Goal: Task Accomplishment & Management: Complete application form

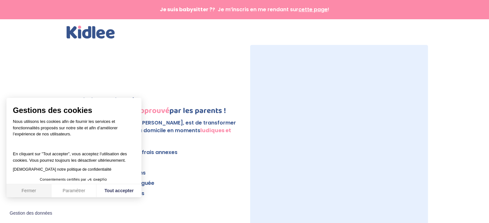
click at [26, 189] on button "Fermer" at bounding box center [28, 190] width 45 height 13
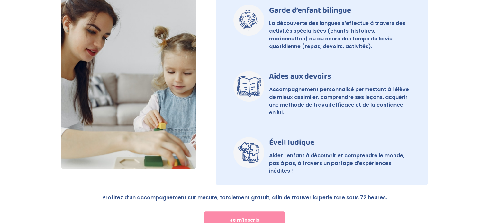
scroll to position [510, 0]
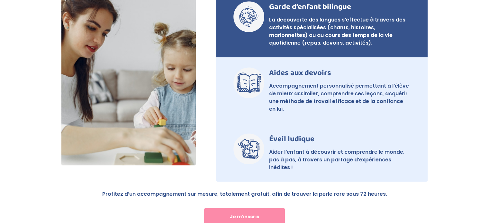
click at [353, 34] on p "La découverte des langues s’effectue à travers des activités spécialisées (chan…" at bounding box center [339, 31] width 141 height 31
click at [356, 29] on p "La découverte des langues s’effectue à travers des activités spécialisées (chan…" at bounding box center [339, 31] width 141 height 31
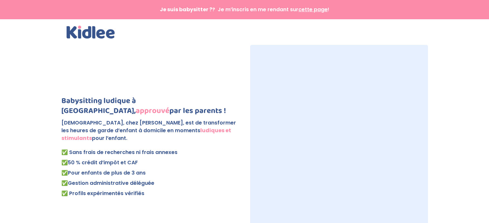
scroll to position [66, 0]
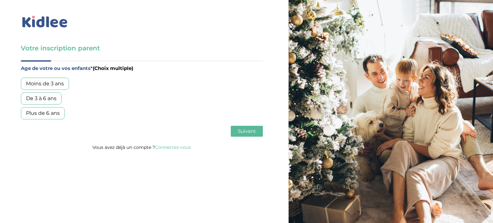
click at [55, 82] on div "Moins de 3 ans" at bounding box center [45, 84] width 48 height 12
click at [53, 98] on div "De 3 à 6 ans" at bounding box center [41, 99] width 41 height 12
click at [233, 134] on button "Suivant" at bounding box center [247, 131] width 32 height 11
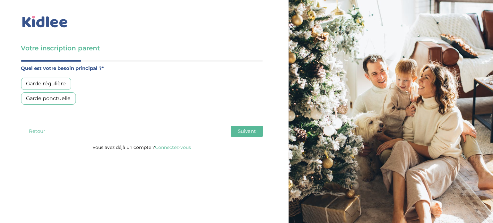
click at [64, 82] on div "Garde régulière" at bounding box center [46, 84] width 50 height 12
click at [244, 132] on span "Suivant" at bounding box center [247, 131] width 18 height 6
click at [68, 83] on div "Moins de 30h/mois" at bounding box center [50, 84] width 59 height 12
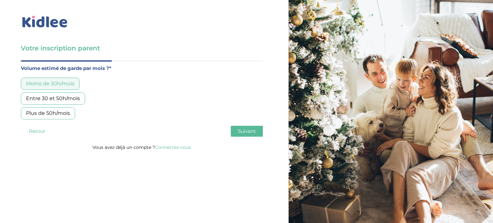
click at [240, 131] on span "Suivant" at bounding box center [247, 131] width 18 height 6
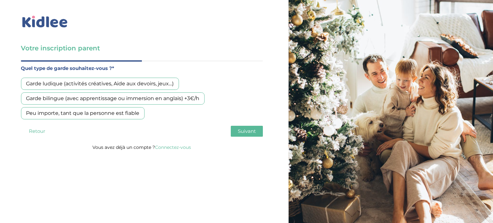
click at [129, 98] on div "Garde bilingue (avec apprentissage ou immersion en anglais) +3€/h" at bounding box center [113, 99] width 184 height 12
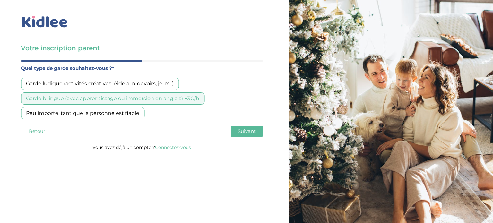
click at [244, 135] on button "Suivant" at bounding box center [247, 131] width 32 height 11
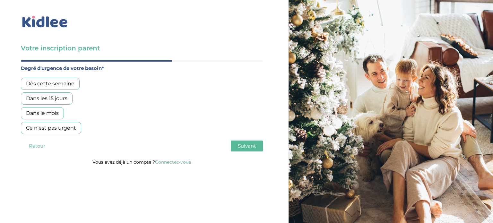
click at [66, 99] on div "Dans les 15 jours" at bounding box center [47, 99] width 52 height 12
click at [54, 110] on div "Dans le mois" at bounding box center [42, 113] width 43 height 12
click at [239, 146] on span "Suivant" at bounding box center [247, 146] width 18 height 6
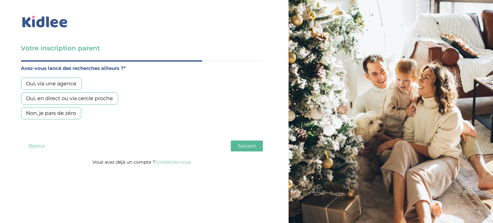
click at [76, 84] on div "Oui, via une agence" at bounding box center [51, 84] width 61 height 12
click at [248, 145] on span "Suivant" at bounding box center [247, 146] width 18 height 6
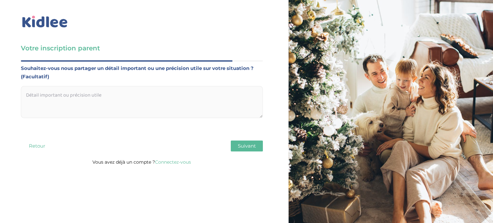
click at [247, 149] on button "Suivant" at bounding box center [247, 146] width 32 height 11
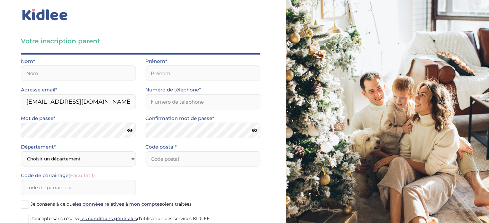
scroll to position [6, 0]
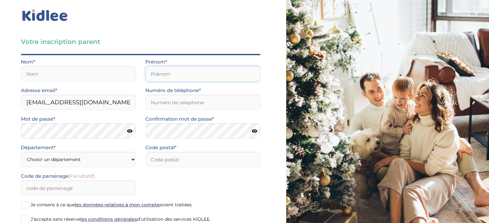
click at [173, 77] on input "text" at bounding box center [202, 73] width 115 height 15
click at [110, 77] on input "text" at bounding box center [78, 73] width 115 height 15
type input "MONANGE"
type input "Dorian"
type input "0787151512"
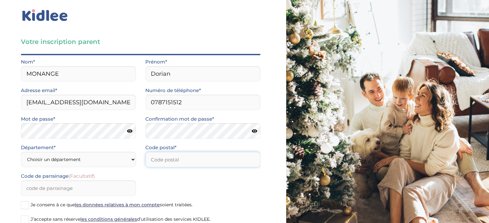
type input "75010"
click at [130, 131] on icon at bounding box center [129, 131] width 5 height 5
click at [99, 157] on select "Choisir un département Paris (75) Hauts-de-Seine (92) Yvelines (78) Val-de-Marn…" at bounding box center [78, 159] width 115 height 15
select select "75"
click at [21, 152] on select "Choisir un département Paris (75) Hauts-de-Seine (92) Yvelines (78) Val-de-Marn…" at bounding box center [78, 159] width 115 height 15
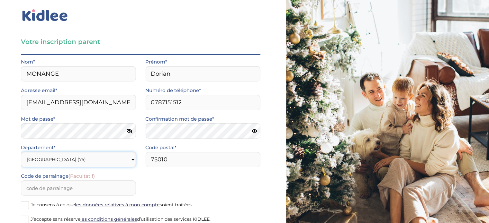
scroll to position [48, 0]
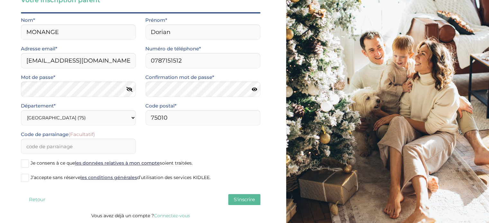
click at [23, 164] on span at bounding box center [25, 164] width 8 height 8
click at [0, 0] on input "Je consens à ce que les données relatives à mon compte soient traitées." at bounding box center [0, 0] width 0 height 0
click at [25, 177] on span at bounding box center [25, 178] width 8 height 8
click at [0, 0] on input "J’accepte sans réserve les conditions générales d’utilisation des services KIDL…" at bounding box center [0, 0] width 0 height 0
click at [248, 199] on span "S'inscrire" at bounding box center [244, 200] width 21 height 6
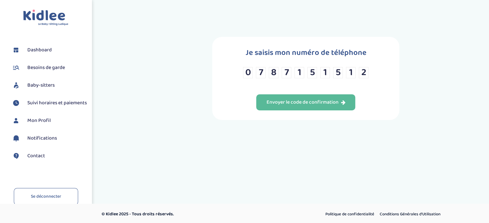
click at [303, 74] on input "1" at bounding box center [299, 72] width 10 height 11
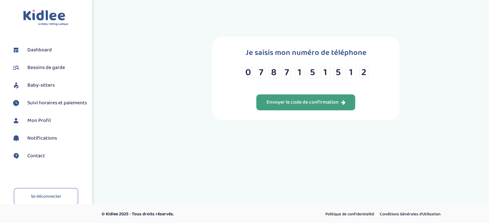
click at [302, 103] on div "Envoyer le code de confirmation" at bounding box center [305, 102] width 79 height 7
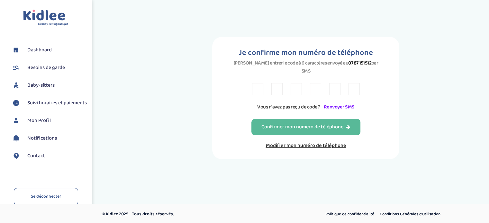
click at [260, 83] on input "text" at bounding box center [257, 89] width 11 height 12
type input "J"
type input "8"
type input "D"
type input "W"
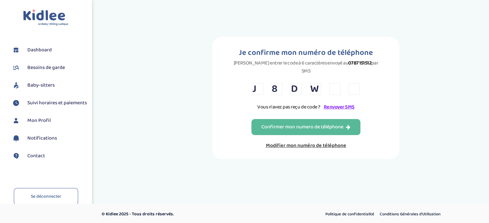
type input "R"
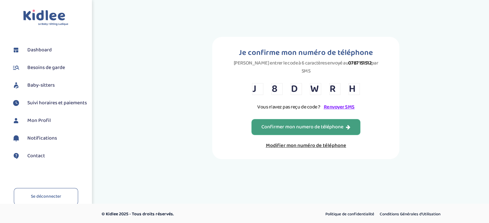
type input "H"
click at [270, 124] on div "Confirmer mon numero de téléphone" at bounding box center [305, 127] width 89 height 7
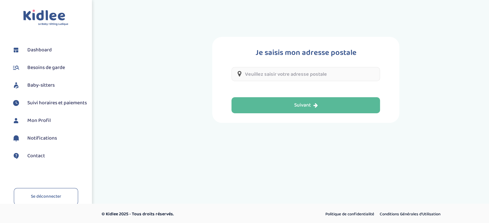
click at [288, 74] on input "text" at bounding box center [305, 74] width 148 height 14
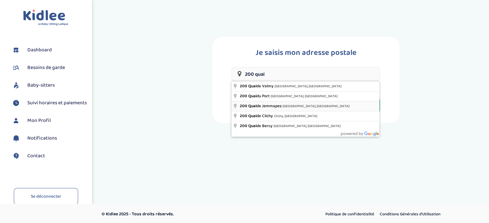
type input "200 Quai de Jemmapes, Paris, France"
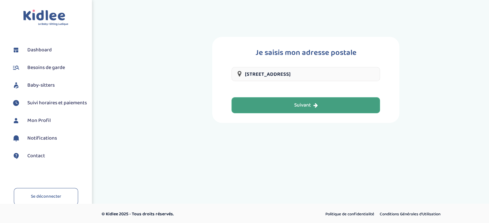
click at [301, 106] on div "Suivant" at bounding box center [306, 105] width 24 height 7
click at [318, 104] on button "Suivant" at bounding box center [305, 105] width 148 height 16
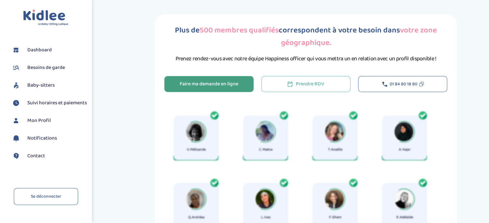
click at [242, 87] on button "Faire ma demande en ligne" at bounding box center [208, 84] width 89 height 16
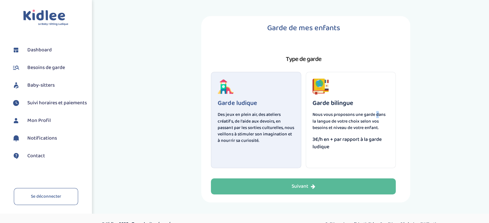
click at [332, 118] on p "Nous vous proposons une garde dans la langue de votre choix selon vos besoins e…" at bounding box center [350, 120] width 77 height 19
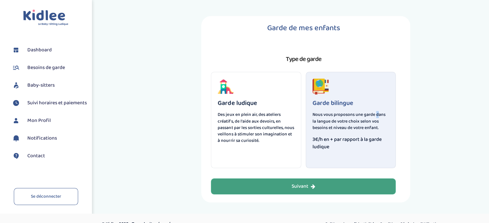
click at [329, 189] on button "Suivant" at bounding box center [303, 187] width 185 height 16
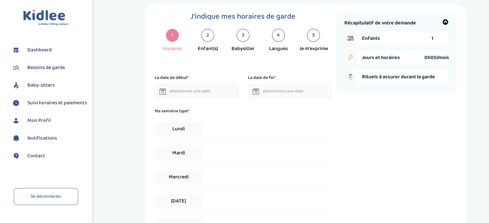
click at [200, 91] on input "text" at bounding box center [197, 91] width 84 height 14
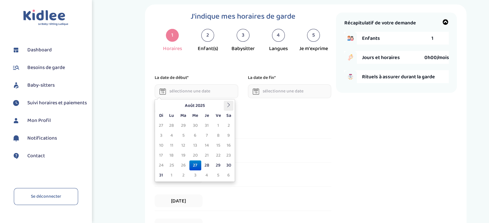
click at [228, 104] on icon at bounding box center [228, 105] width 4 height 4
click at [173, 147] on td "15" at bounding box center [171, 146] width 11 height 10
type input "15-09-2025"
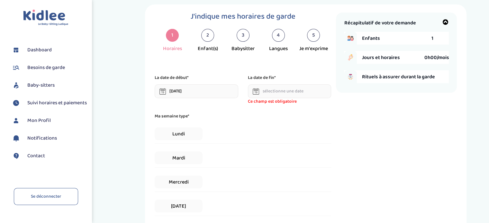
click at [283, 87] on input "text" at bounding box center [290, 91] width 84 height 14
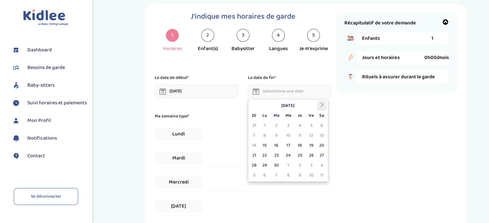
click at [325, 104] on th at bounding box center [322, 106] width 10 height 10
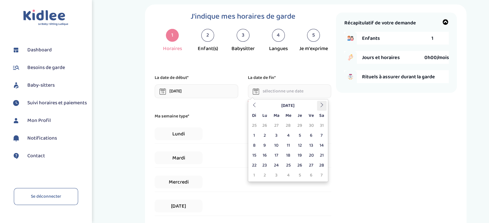
click at [325, 104] on th at bounding box center [322, 106] width 10 height 10
click at [299, 157] on td "25" at bounding box center [299, 156] width 11 height 10
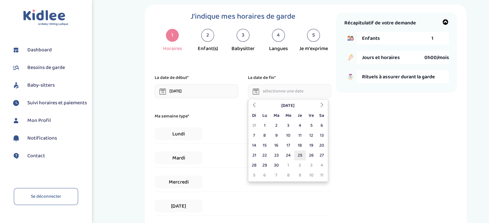
type input "25-06-2026"
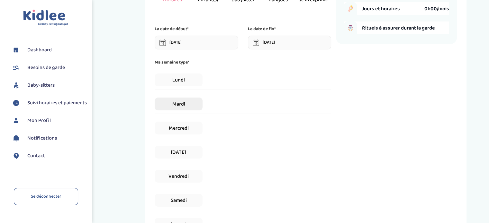
scroll to position [60, 0]
click at [191, 109] on span "Mardi" at bounding box center [179, 104] width 48 height 13
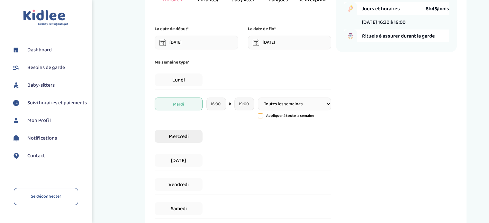
click at [190, 139] on span "Mercredi" at bounding box center [179, 136] width 48 height 13
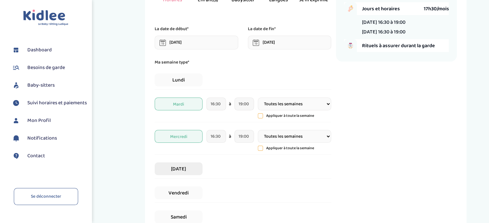
click at [191, 168] on span "Jeudi" at bounding box center [179, 169] width 48 height 13
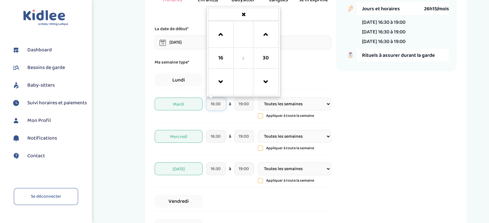
click at [222, 107] on input "16:30" at bounding box center [216, 104] width 20 height 13
click at [225, 35] on span at bounding box center [220, 34] width 17 height 17
type input "17:30"
click at [244, 103] on input "19:00" at bounding box center [244, 104] width 20 height 13
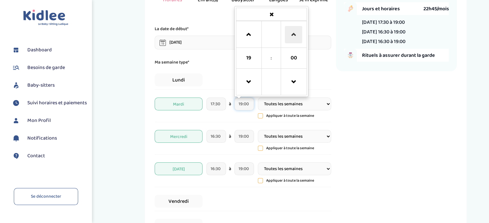
click at [295, 35] on span at bounding box center [293, 34] width 17 height 17
type input "19:30"
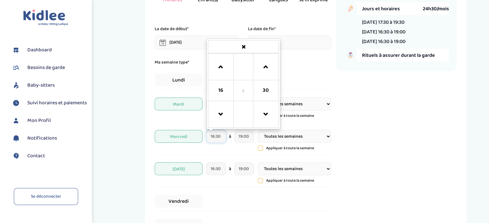
click at [218, 137] on input "16:30" at bounding box center [216, 136] width 20 height 13
click at [226, 67] on span at bounding box center [220, 66] width 17 height 17
type input "17:30"
click at [244, 137] on input "19:00" at bounding box center [244, 136] width 20 height 13
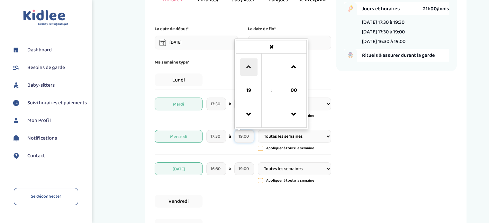
click at [256, 73] on span at bounding box center [248, 66] width 17 height 17
click at [251, 113] on span at bounding box center [248, 114] width 17 height 17
click at [296, 68] on span at bounding box center [293, 66] width 17 height 17
click at [302, 65] on link at bounding box center [293, 66] width 19 height 23
type input "19:30"
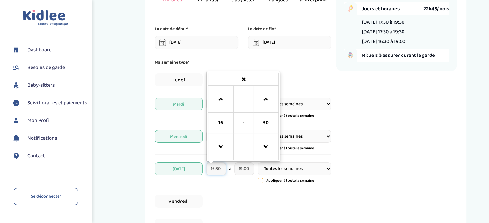
click at [216, 163] on input "16:30" at bounding box center [216, 169] width 20 height 13
click at [226, 97] on span at bounding box center [220, 99] width 17 height 17
type input "17:30"
click at [239, 171] on input "19:00" at bounding box center [244, 169] width 20 height 13
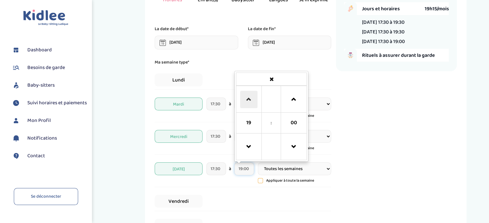
click at [256, 104] on span at bounding box center [248, 99] width 17 height 17
click at [252, 143] on span at bounding box center [248, 146] width 17 height 17
click at [297, 98] on span at bounding box center [293, 99] width 17 height 17
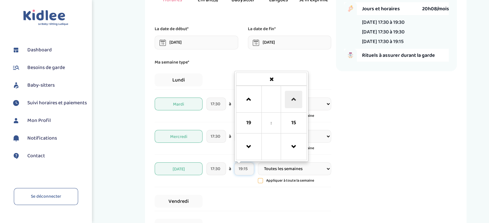
click at [297, 98] on span at bounding box center [293, 99] width 17 height 17
type input "19:30"
click at [351, 145] on div "Récapitulatif de votre demande Enfants 1 Jours et horaires 21h00/mois Mardi 17:…" at bounding box center [396, 141] width 121 height 354
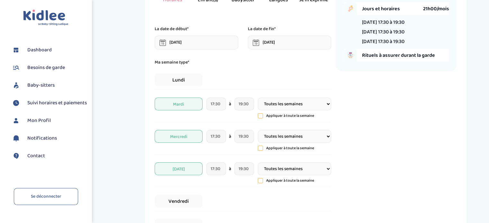
click at [315, 106] on select "Toutes les semaines Toutes les 2 semaines Tous les mois" at bounding box center [294, 104] width 73 height 13
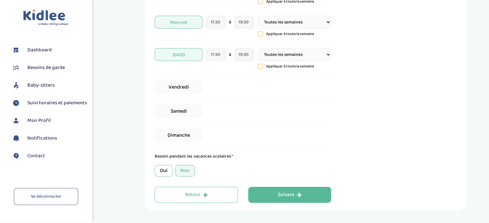
scroll to position [186, 0]
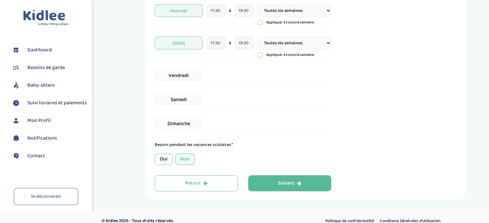
click at [184, 160] on div "Non" at bounding box center [185, 160] width 20 height 12
click at [271, 182] on button "Suivant" at bounding box center [289, 183] width 83 height 16
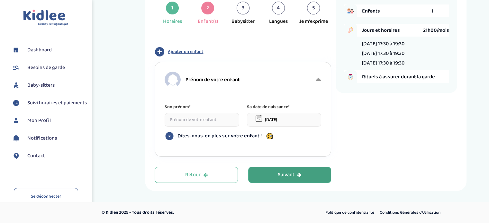
scroll to position [24, 0]
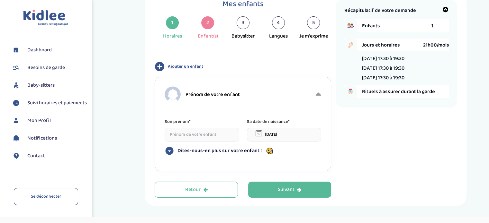
click at [221, 134] on input at bounding box center [201, 135] width 75 height 14
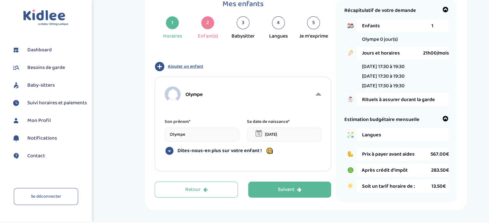
type input "Olympe"
click at [270, 132] on input "27-08-2025" at bounding box center [284, 135] width 75 height 14
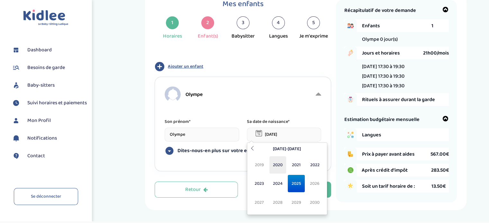
click at [278, 165] on span "2020" at bounding box center [277, 164] width 17 height 17
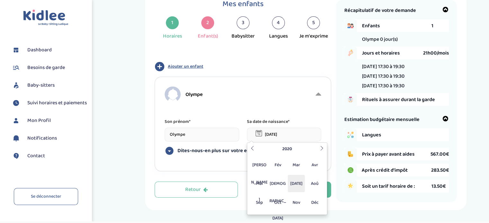
click at [297, 182] on span "Jul" at bounding box center [296, 183] width 17 height 17
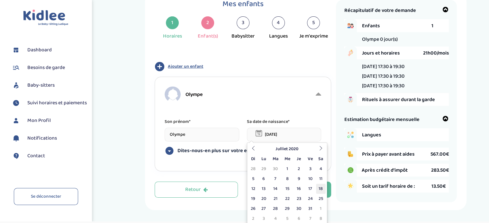
click at [320, 187] on td "18" at bounding box center [321, 189] width 10 height 10
type input "18-07-2020"
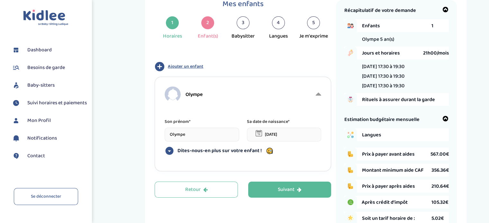
click at [198, 68] on span "Ajouter un enfant" at bounding box center [185, 66] width 35 height 7
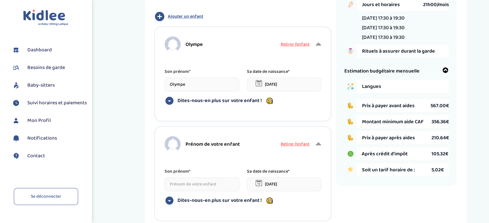
scroll to position [75, 0]
click at [215, 140] on span "Prénom de votre enfant" at bounding box center [212, 144] width 54 height 8
click at [211, 144] on span "Prénom de votre enfant" at bounding box center [212, 144] width 54 height 8
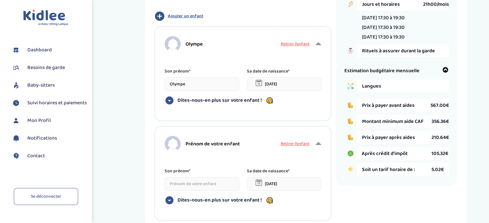
click at [197, 184] on input at bounding box center [201, 184] width 75 height 14
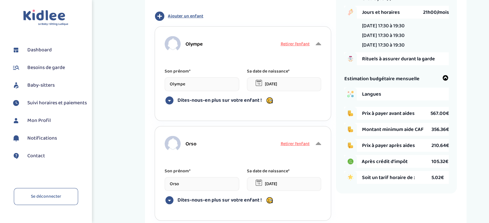
type input "Orso"
click at [271, 182] on input "27-08-2025" at bounding box center [284, 184] width 75 height 14
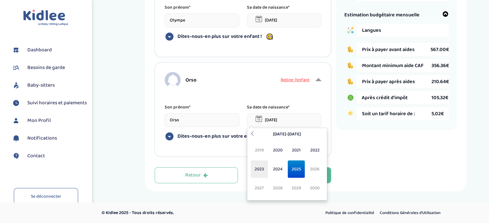
click at [258, 169] on span "2023" at bounding box center [259, 169] width 17 height 17
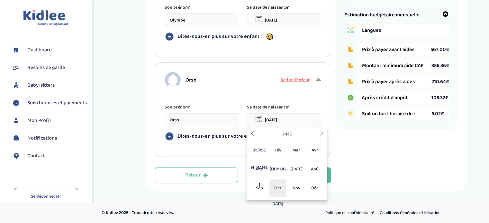
click at [274, 185] on span "Oct" at bounding box center [277, 188] width 17 height 17
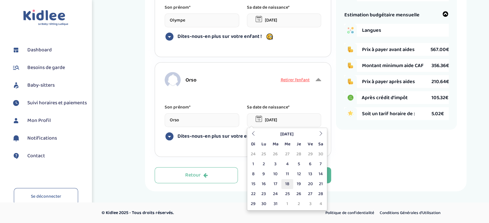
click at [289, 182] on td "18" at bounding box center [287, 184] width 12 height 10
type input "18-10-2023"
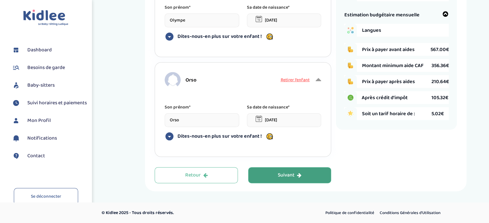
click at [290, 176] on div "Suivant" at bounding box center [290, 175] width 24 height 7
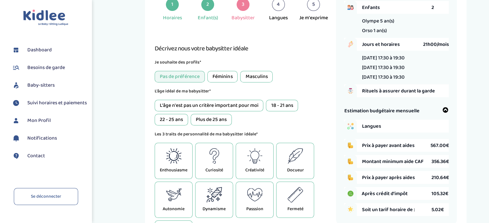
scroll to position [46, 0]
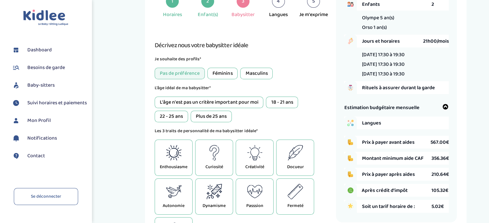
click at [258, 106] on div "L'âge n'est pas un critère important pour moi" at bounding box center [209, 103] width 109 height 12
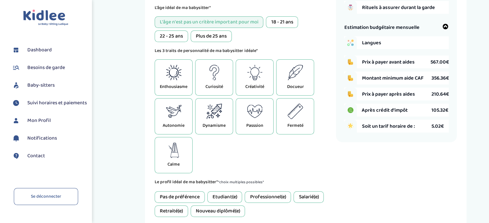
scroll to position [127, 0]
click at [170, 79] on icon at bounding box center [174, 71] width 16 height 15
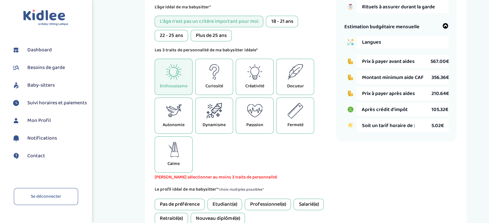
click at [252, 78] on icon at bounding box center [255, 71] width 16 height 15
click at [220, 118] on icon at bounding box center [214, 110] width 16 height 15
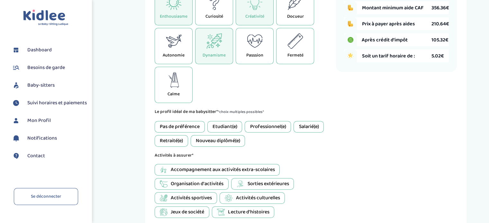
scroll to position [197, 0]
click at [186, 126] on div "Pas de préférence" at bounding box center [180, 127] width 50 height 12
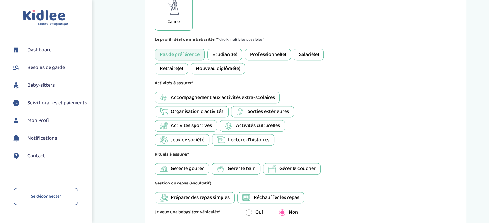
scroll to position [270, 0]
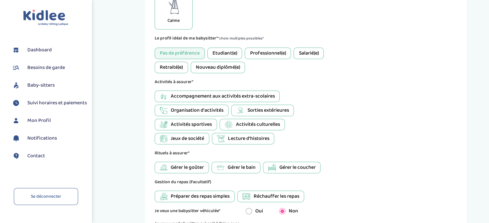
click at [227, 95] on span "Accompagnement aux activités extra-scolaires" at bounding box center [223, 97] width 104 height 8
click at [255, 110] on span "Sorties extérieures" at bounding box center [267, 111] width 41 height 8
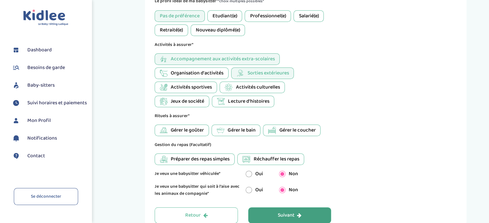
scroll to position [308, 0]
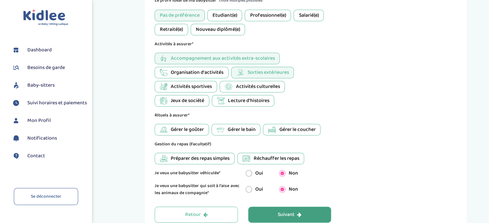
click at [240, 127] on span "Gérer le bain" at bounding box center [241, 130] width 28 height 8
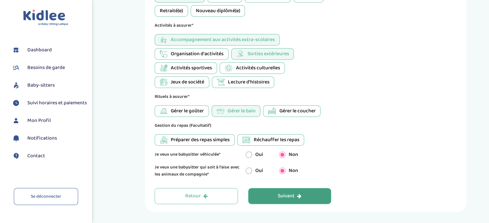
scroll to position [328, 0]
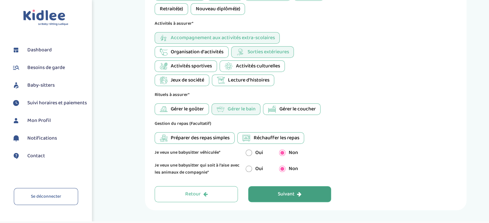
click at [276, 197] on button "Suivant" at bounding box center [289, 194] width 83 height 16
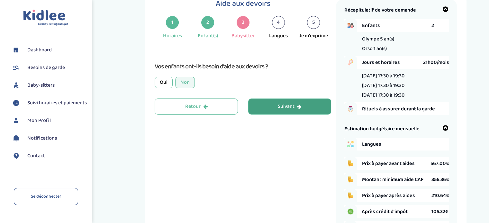
scroll to position [24, 0]
click at [261, 104] on button "Suivant" at bounding box center [289, 107] width 83 height 16
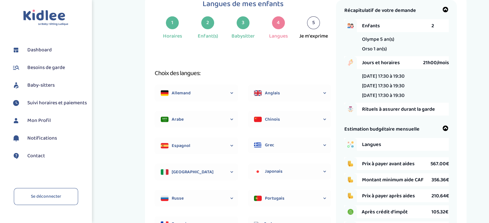
click at [273, 95] on span "Anglais" at bounding box center [295, 93] width 60 height 7
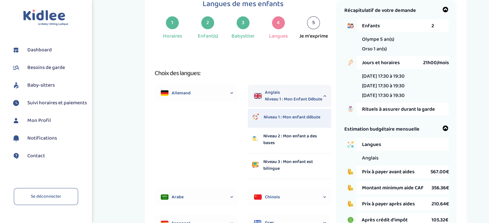
click at [303, 115] on p "Niveau 1 : Mon enfant débute" at bounding box center [291, 117] width 57 height 7
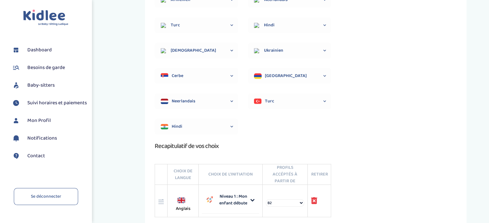
scroll to position [341, 0]
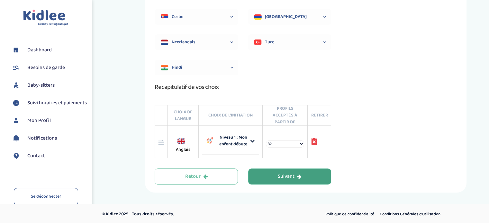
click at [287, 175] on div "Suivant" at bounding box center [290, 176] width 24 height 7
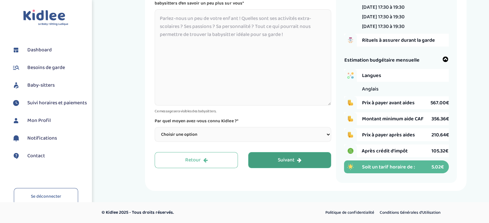
scroll to position [24, 0]
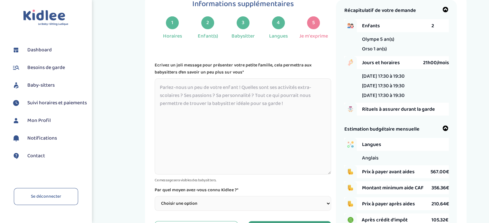
click at [259, 135] on textarea at bounding box center [243, 126] width 176 height 96
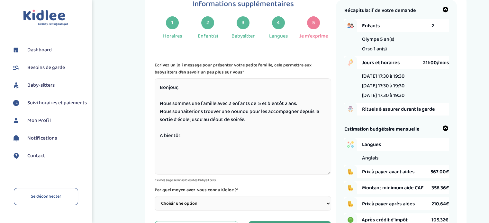
scroll to position [94, 0]
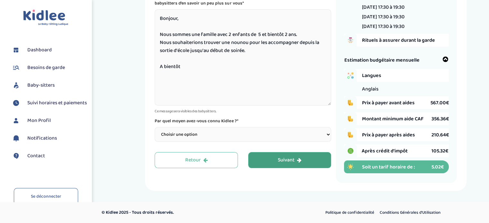
type textarea "Bonjour, Nous sommes une famille avec 2 enfants de 5 et bientôt 2 ans. Nous sou…"
click at [253, 135] on select "Choisir une option Bouche à Oreille Google Plateforme Gens de confiance Faceboo…" at bounding box center [243, 134] width 176 height 15
select select "2"
click at [155, 127] on select "Choisir une option Bouche à Oreille Google Plateforme Gens de confiance Faceboo…" at bounding box center [243, 134] width 176 height 15
click at [271, 162] on button "Suivant" at bounding box center [289, 160] width 83 height 16
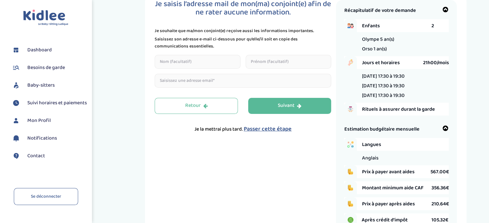
scroll to position [0, 0]
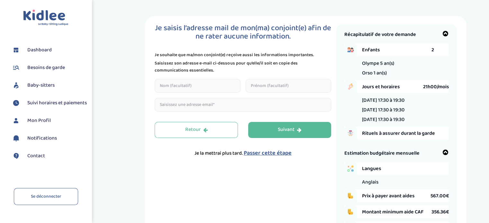
click at [279, 151] on span "Passer cette étape" at bounding box center [268, 153] width 48 height 9
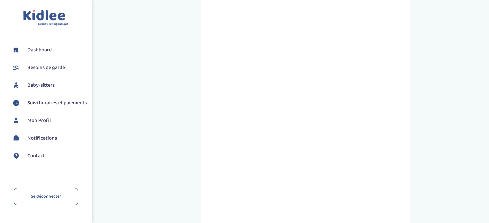
scroll to position [107, 0]
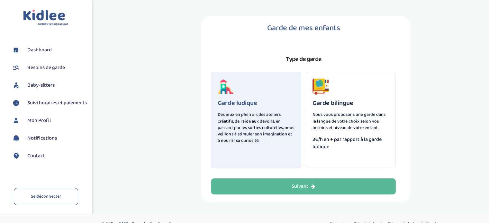
click at [345, 144] on span "3€/h en + par rapport à la garde ludique" at bounding box center [350, 143] width 77 height 15
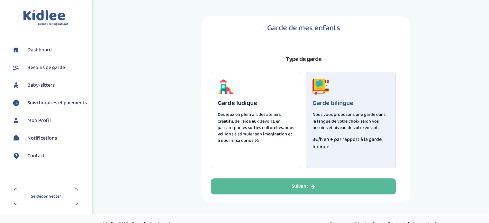
scroll to position [12, 0]
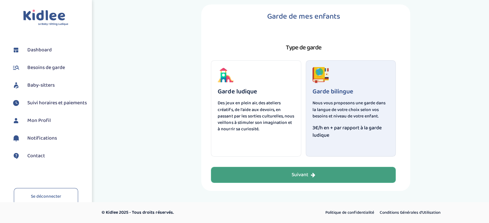
click at [348, 178] on button "Suivant" at bounding box center [303, 175] width 185 height 16
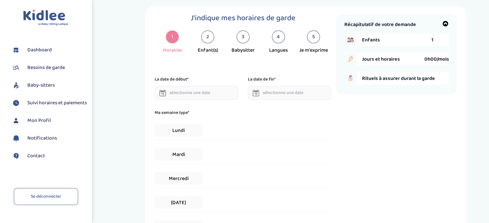
scroll to position [0, 0]
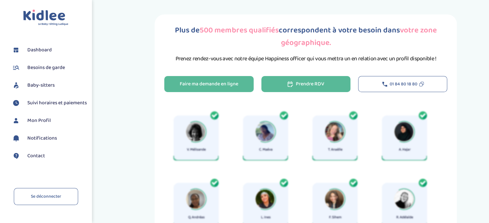
click at [307, 85] on div "Prendre RDV" at bounding box center [305, 84] width 37 height 7
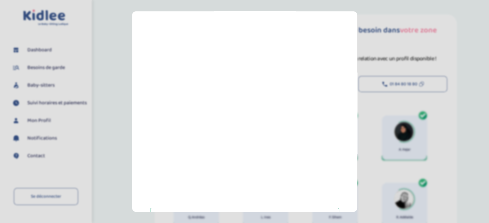
scroll to position [126, 0]
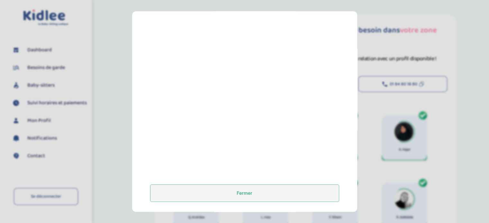
click at [255, 192] on button "Fermer" at bounding box center [244, 193] width 189 height 17
